Goal: Find specific page/section: Find specific page/section

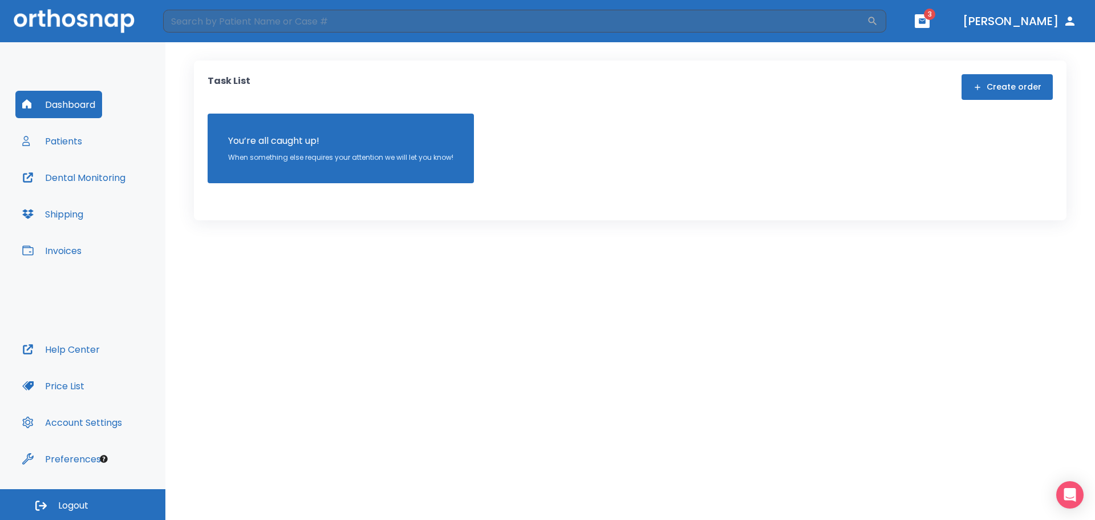
click at [74, 146] on button "Patients" at bounding box center [52, 140] width 74 height 27
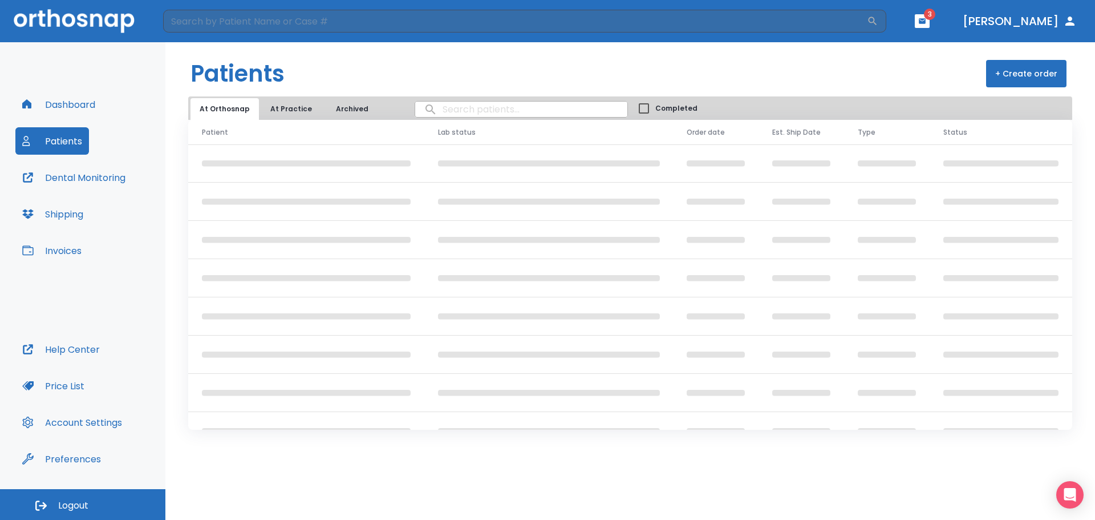
click at [453, 118] on input "search" at bounding box center [521, 109] width 212 height 22
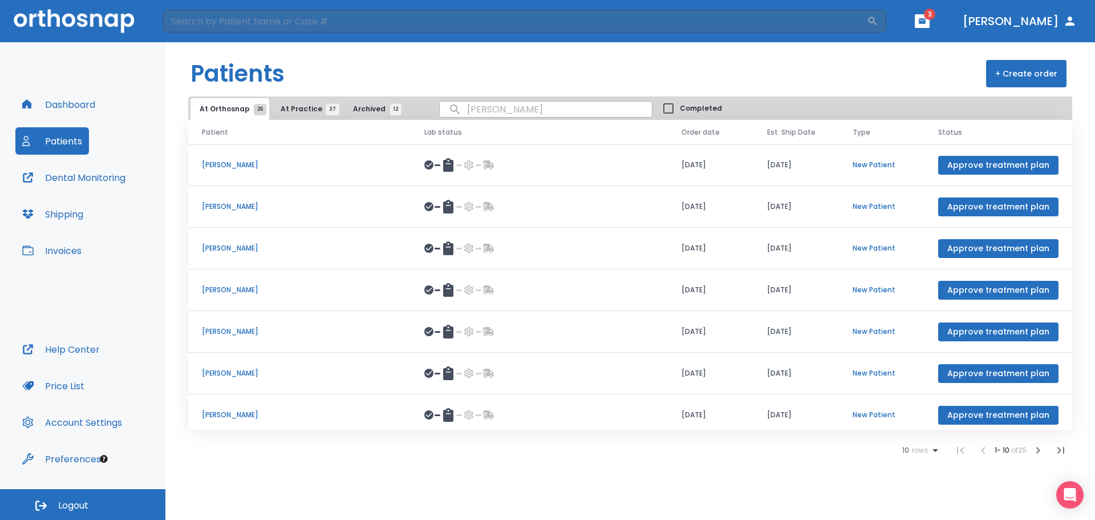
type input "[PERSON_NAME]"
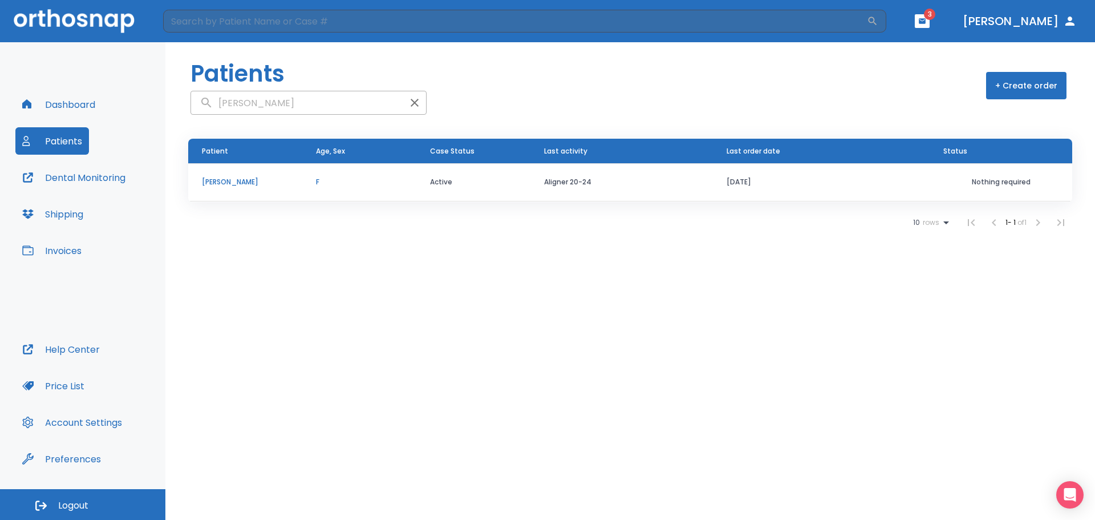
click at [241, 191] on td "[PERSON_NAME]" at bounding box center [245, 182] width 114 height 38
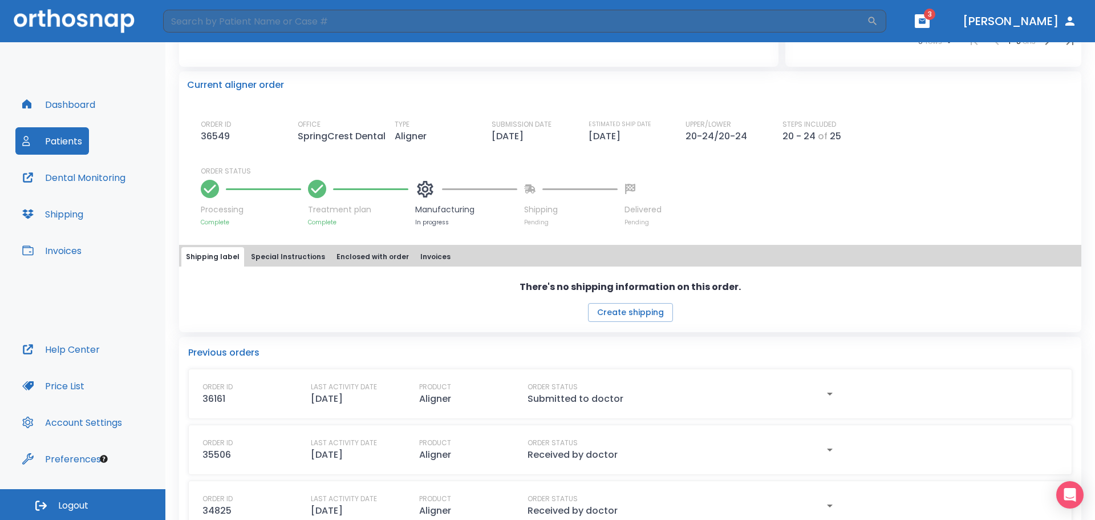
scroll to position [295, 0]
